Goal: Check status: Check status

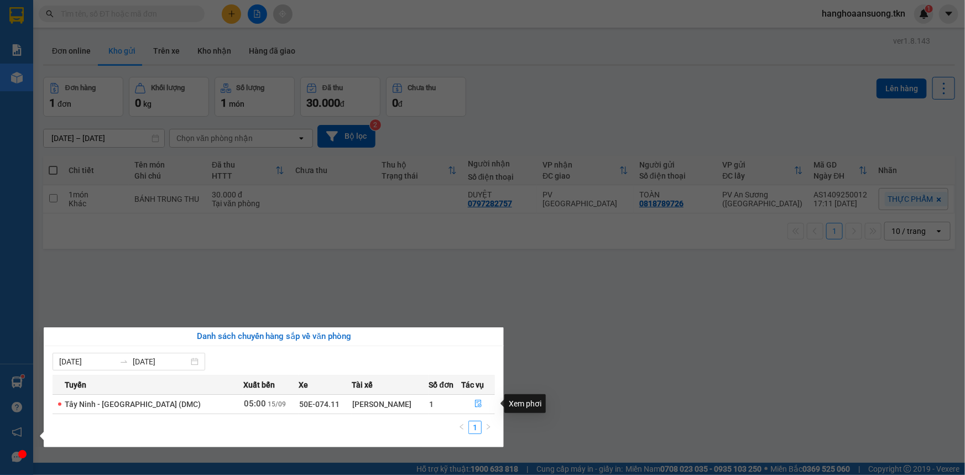
click at [787, 332] on section "Kết quả tìm kiếm ( 0 ) Bộ lọc No Data hanghoaansuong.tkn 1 Báo cáo Mẫu 1: Báo c…" at bounding box center [482, 237] width 965 height 475
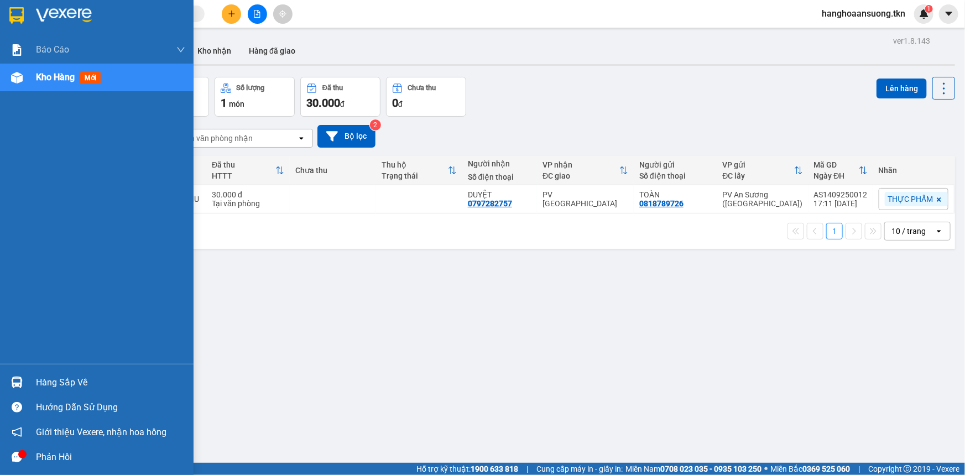
click at [15, 374] on div at bounding box center [16, 382] width 19 height 19
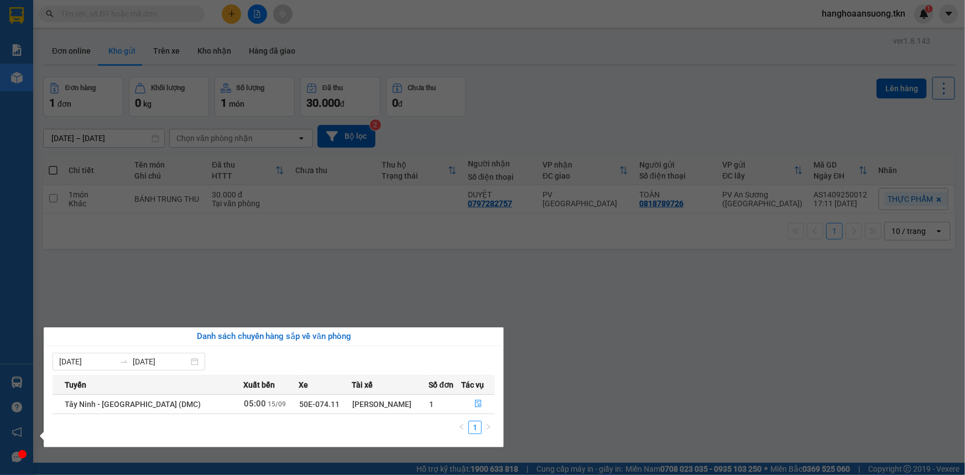
click at [638, 331] on section "Kết quả tìm kiếm ( 0 ) Bộ lọc No Data hanghoaansuong.tkn 1 Báo cáo Mẫu 1: Báo c…" at bounding box center [482, 237] width 965 height 475
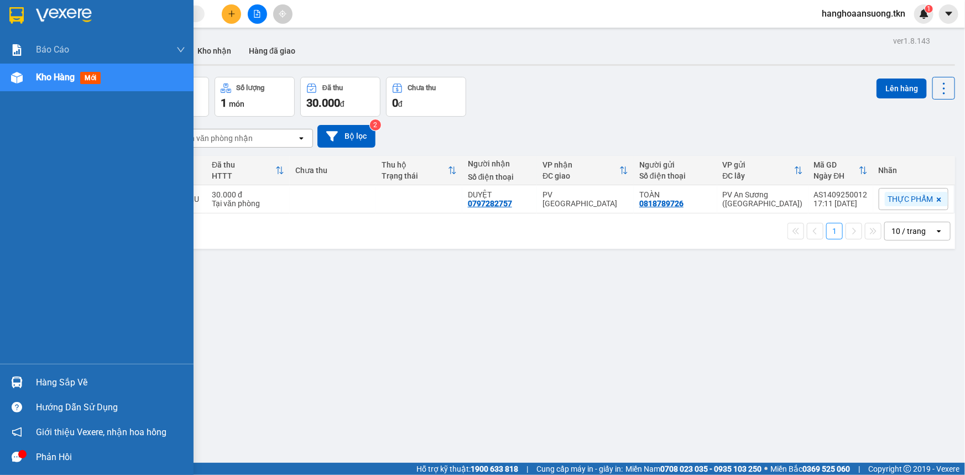
click at [4, 386] on div "Hàng sắp về" at bounding box center [97, 382] width 194 height 25
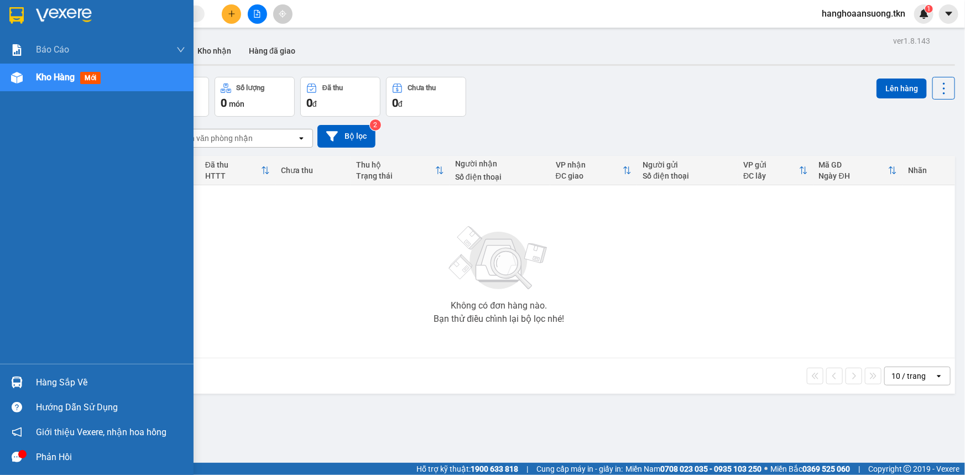
click at [30, 366] on div "Hàng sắp về Hướng dẫn sử dụng Giới thiệu Vexere, nhận hoa hồng Phản hồi" at bounding box center [97, 417] width 194 height 106
click at [35, 381] on div "Hàng sắp về" at bounding box center [97, 382] width 194 height 25
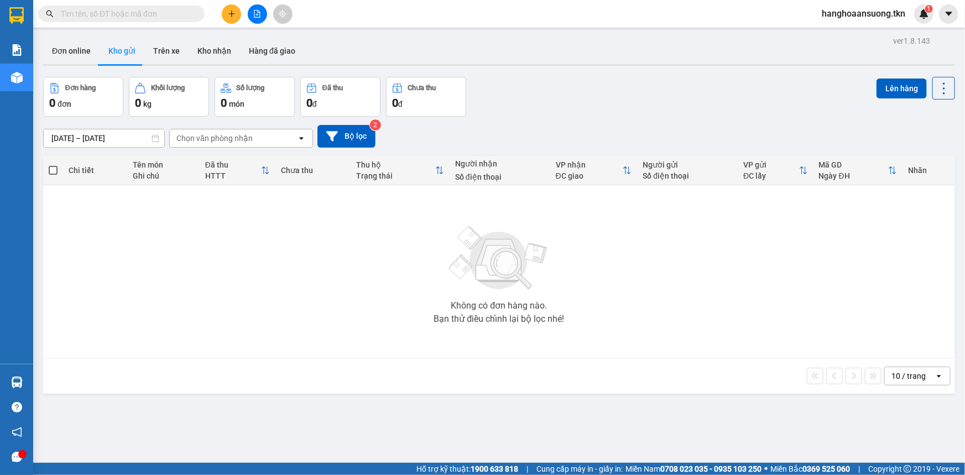
click at [534, 273] on section "Kết quả tìm kiếm ( 0 ) Bộ lọc No Data hanghoaansuong.tkn 1 Báo cáo Mẫu 1: Báo c…" at bounding box center [482, 237] width 965 height 475
click at [175, 56] on button "Trên xe" at bounding box center [166, 51] width 44 height 27
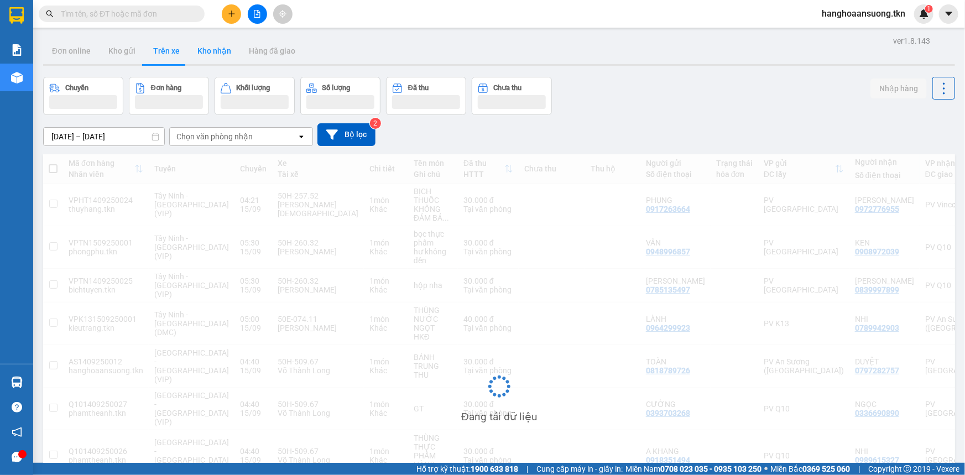
click at [222, 50] on button "Kho nhận" at bounding box center [214, 51] width 51 height 27
type input "[DATE] – [DATE]"
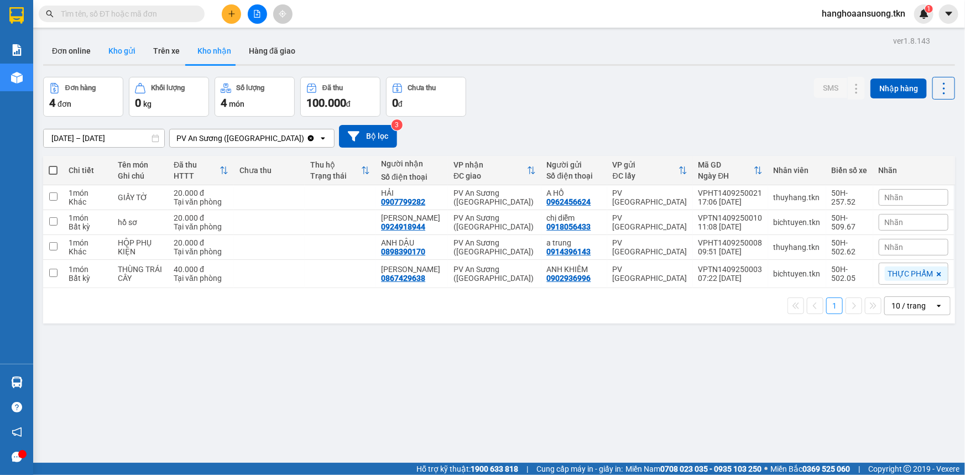
click at [131, 59] on button "Kho gửi" at bounding box center [122, 51] width 45 height 27
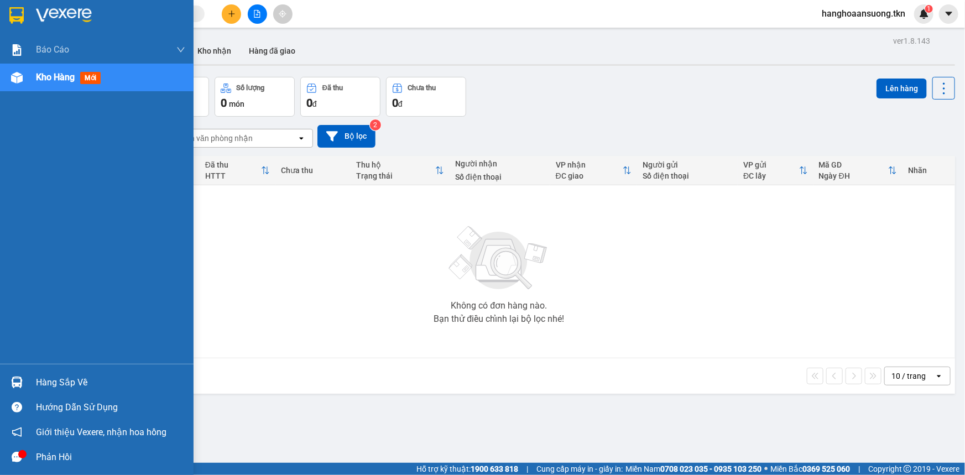
click at [39, 377] on div "Hàng sắp về" at bounding box center [110, 383] width 149 height 17
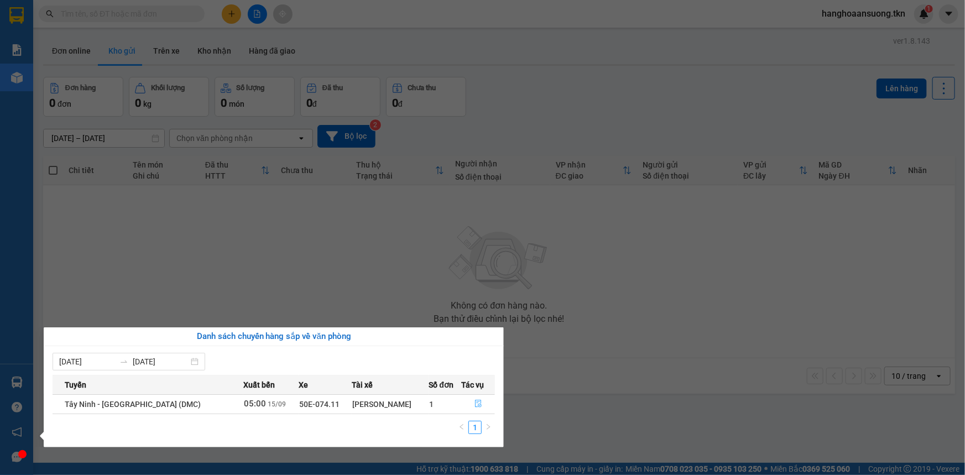
click at [475, 407] on icon "file-done" at bounding box center [478, 404] width 7 height 8
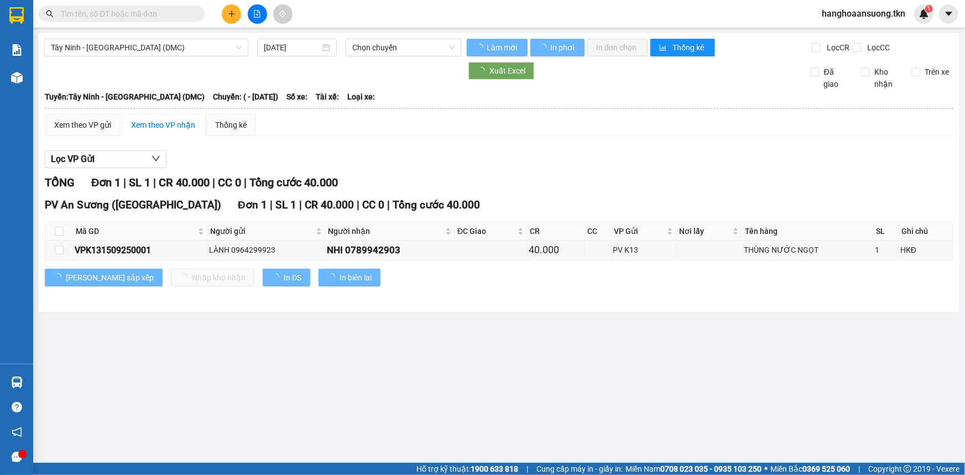
type input "[DATE]"
